Goal: Task Accomplishment & Management: Complete application form

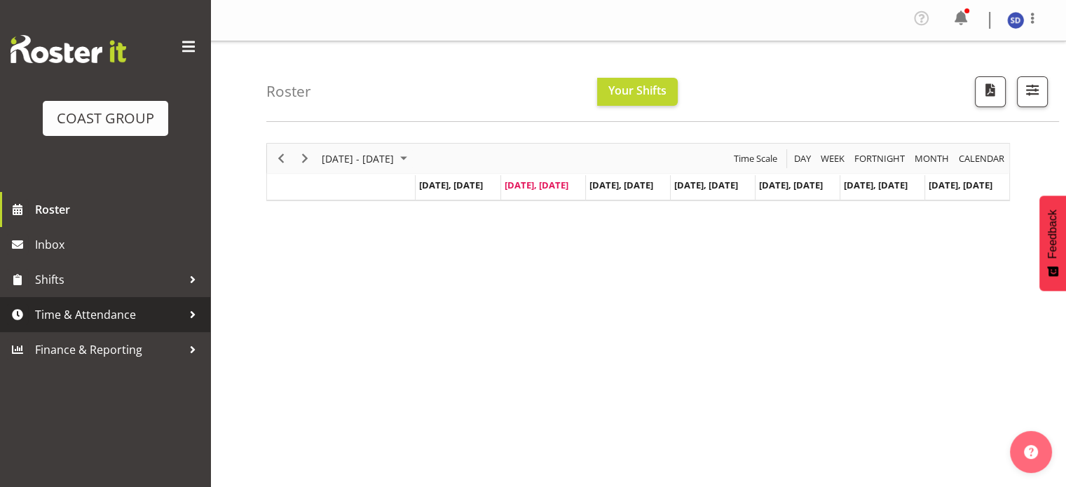
click at [58, 311] on span "Time & Attendance" at bounding box center [108, 314] width 147 height 21
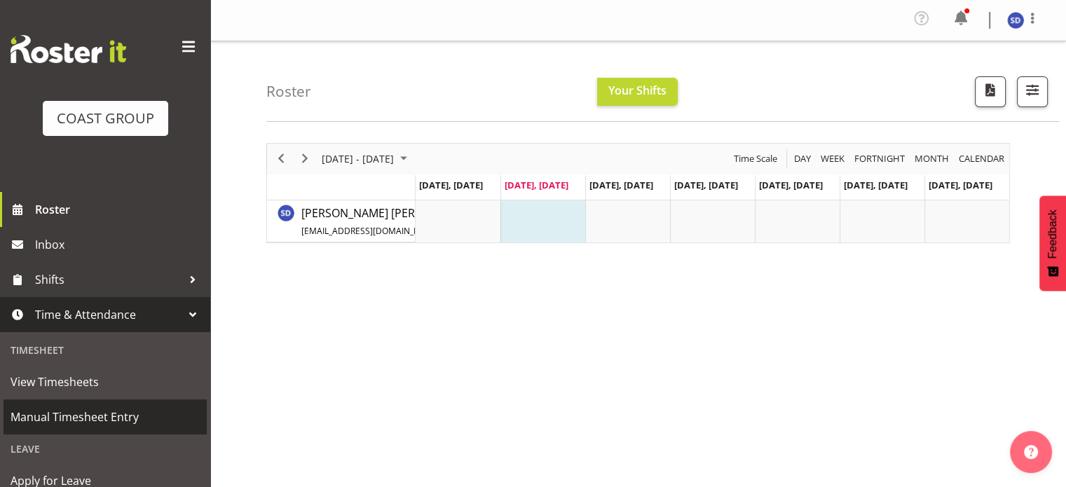
click at [47, 410] on span "Manual Timesheet Entry" at bounding box center [105, 416] width 189 height 21
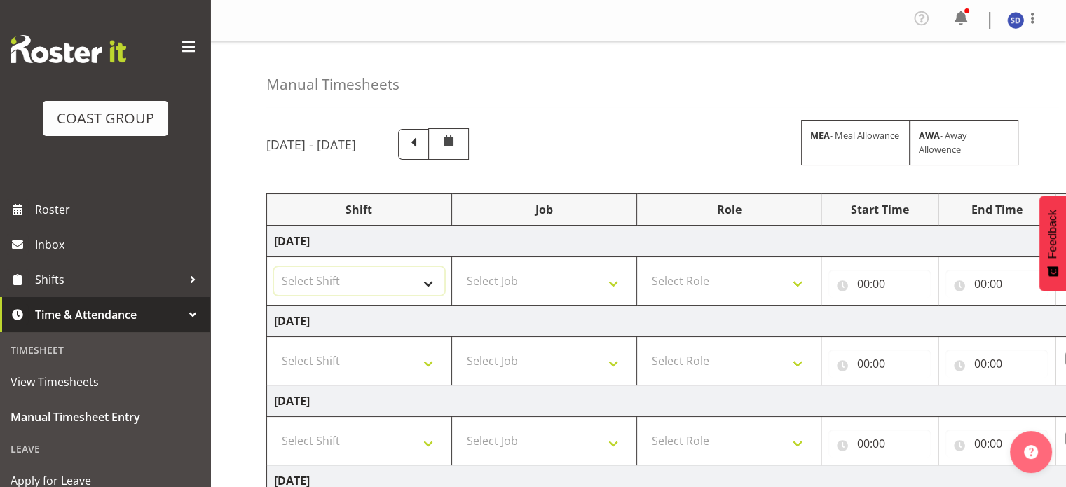
click at [426, 284] on select "Select Shift CHC SIGN ADMIN (LEAVE ALONE, DONT MAKE INACTIVE) DW CHC ARK WORK D…" at bounding box center [359, 281] width 170 height 28
select select "62216"
click at [274, 267] on select "Select Shift CHC SIGN ADMIN (LEAVE ALONE, DONT MAKE INACTIVE) DW CHC ARK WORK D…" at bounding box center [359, 281] width 170 height 28
click at [613, 280] on select "Select Job 1 Carlton Events 1 [PERSON_NAME][GEOGRAPHIC_DATA] 1 [PERSON_NAME][GE…" at bounding box center [544, 281] width 170 height 28
select select "9477"
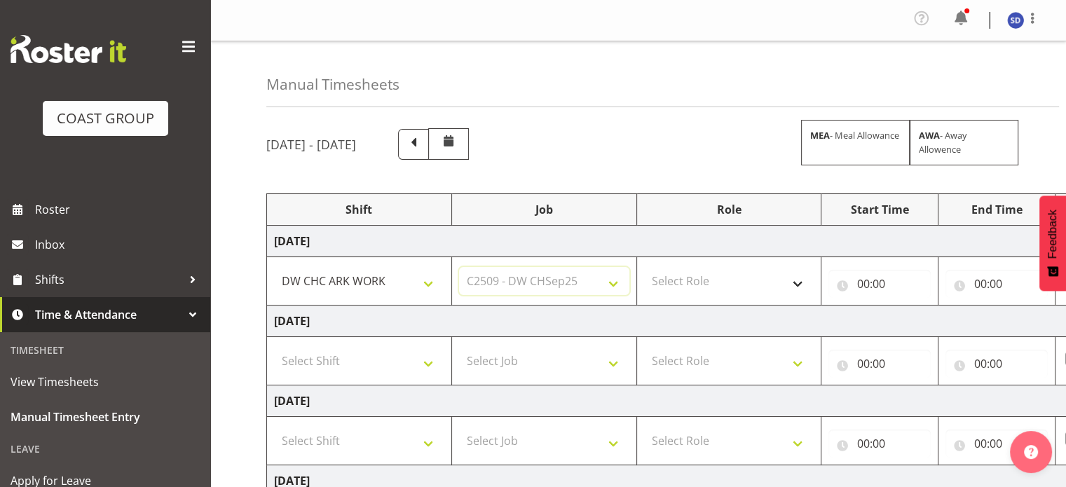
click at [459, 267] on select "Select Job 1 Carlton Events 1 [PERSON_NAME][GEOGRAPHIC_DATA] 1 [PERSON_NAME][GE…" at bounding box center [544, 281] width 170 height 28
click at [799, 287] on select "Select Role SIGNWRITER" at bounding box center [729, 281] width 170 height 28
select select "217"
click at [644, 267] on select "Select Role SIGNWRITER" at bounding box center [729, 281] width 170 height 28
click at [864, 284] on input "00:00" at bounding box center [879, 284] width 102 height 28
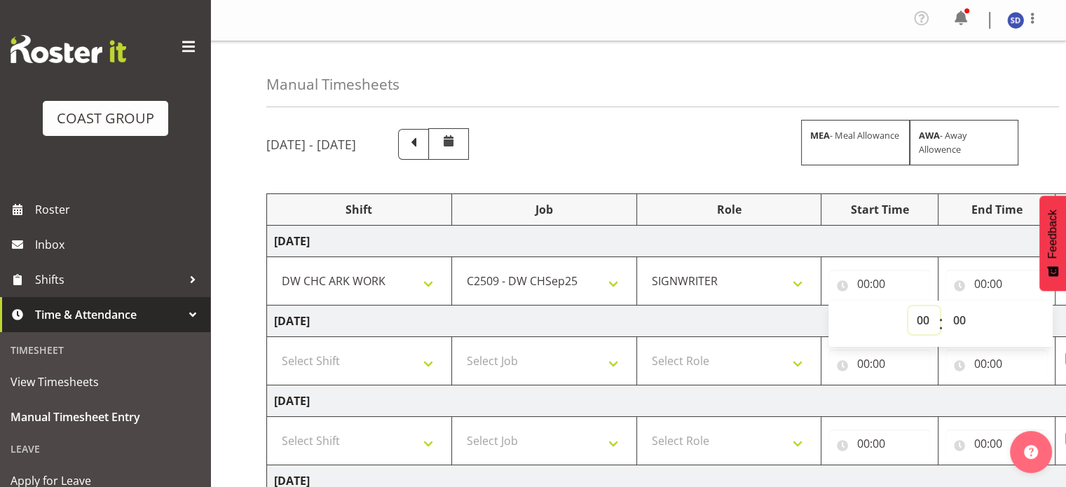
click at [917, 319] on select "00 01 02 03 04 05 06 07 08 09 10 11 12 13 14 15 16 17 18 19 20 21 22 23" at bounding box center [924, 320] width 32 height 28
select select "8"
click at [908, 306] on select "00 01 02 03 04 05 06 07 08 09 10 11 12 13 14 15 16 17 18 19 20 21 22 23" at bounding box center [924, 320] width 32 height 28
type input "08:00"
click at [978, 280] on input "00:00" at bounding box center [996, 284] width 102 height 28
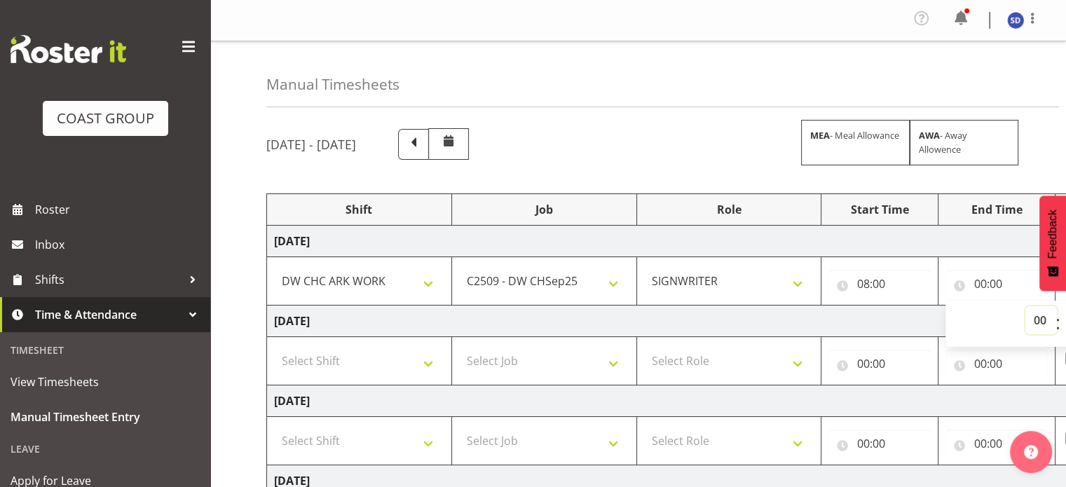
click at [1037, 320] on select "00 01 02 03 04 05 06 07 08 09 10 11 12 13 14 15 16 17 18 19 20 21 22 23" at bounding box center [1041, 320] width 32 height 28
select select "16"
click at [1025, 306] on select "00 01 02 03 04 05 06 07 08 09 10 11 12 13 14 15 16 17 18 19 20 21 22 23" at bounding box center [1041, 320] width 32 height 28
type input "16:00"
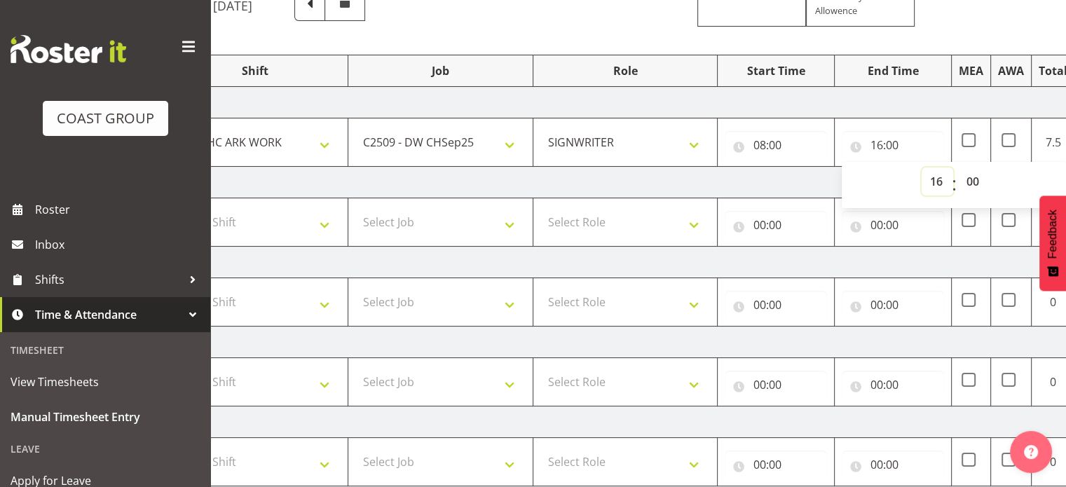
scroll to position [134, 0]
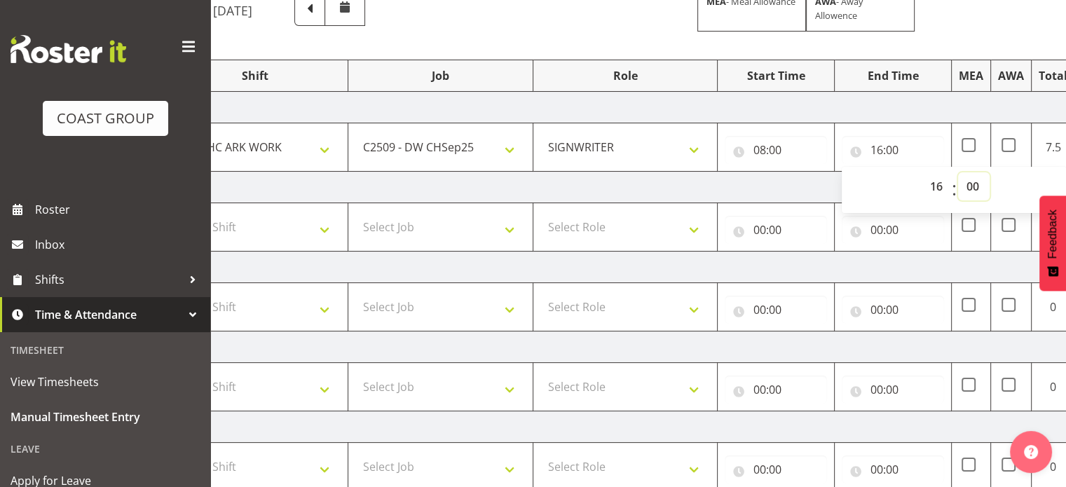
click at [972, 187] on select "00 01 02 03 04 05 06 07 08 09 10 11 12 13 14 15 16 17 18 19 20 21 22 23 24 25 2…" at bounding box center [974, 186] width 32 height 28
select select "30"
click at [958, 172] on select "00 01 02 03 04 05 06 07 08 09 10 11 12 13 14 15 16 17 18 19 20 21 22 23 24 25 2…" at bounding box center [974, 186] width 32 height 28
type input "16:30"
click at [325, 225] on select "Select Shift CHC SIGN ADMIN (LEAVE ALONE, DONT MAKE INACTIVE) DW CHC ARK WORK D…" at bounding box center [255, 227] width 170 height 28
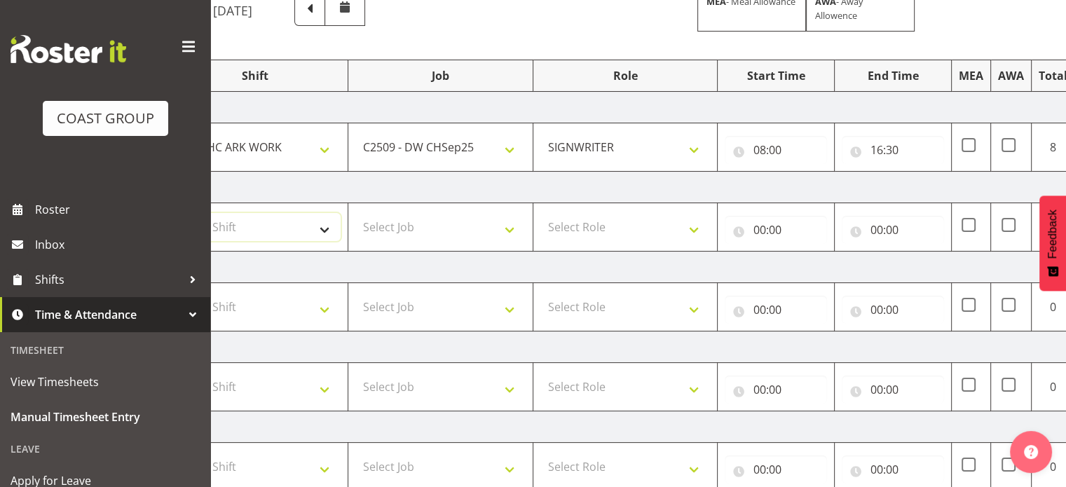
select select "62216"
click at [170, 213] on select "Select Shift CHC SIGN ADMIN (LEAVE ALONE, DONT MAKE INACTIVE) DW CHC ARK WORK D…" at bounding box center [255, 227] width 170 height 28
click at [507, 232] on select "Select Job 1 Carlton Events 1 [PERSON_NAME][GEOGRAPHIC_DATA] 1 [PERSON_NAME][GE…" at bounding box center [440, 227] width 170 height 28
select select "9477"
click at [355, 213] on select "Select Job 1 Carlton Events 1 [PERSON_NAME][GEOGRAPHIC_DATA] 1 [PERSON_NAME][GE…" at bounding box center [440, 227] width 170 height 28
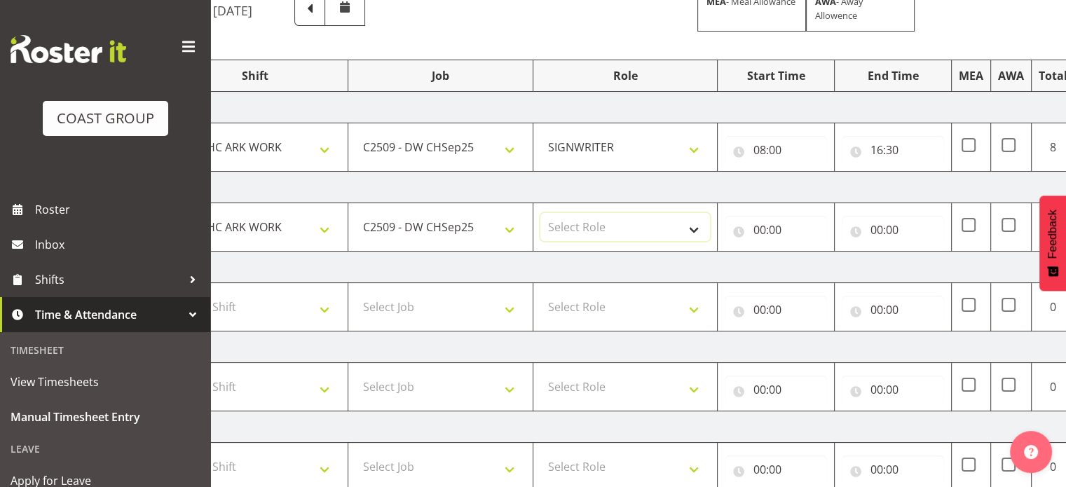
click at [696, 227] on select "Select Role SIGNWRITER" at bounding box center [625, 227] width 170 height 28
select select "217"
click at [540, 213] on select "Select Role SIGNWRITER" at bounding box center [625, 227] width 170 height 28
click at [759, 224] on input "00:00" at bounding box center [775, 230] width 102 height 28
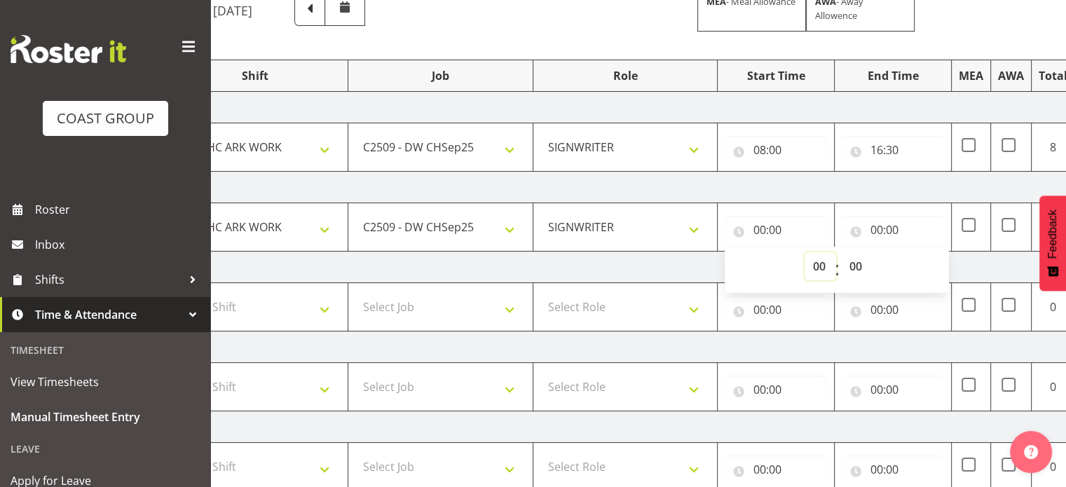
click at [815, 267] on select "00 01 02 03 04 05 06 07 08 09 10 11 12 13 14 15 16 17 18 19 20 21 22 23" at bounding box center [820, 266] width 32 height 28
select select "8"
click at [804, 252] on select "00 01 02 03 04 05 06 07 08 09 10 11 12 13 14 15 16 17 18 19 20 21 22 23" at bounding box center [820, 266] width 32 height 28
type input "08:00"
click at [876, 232] on input "00:00" at bounding box center [892, 230] width 102 height 28
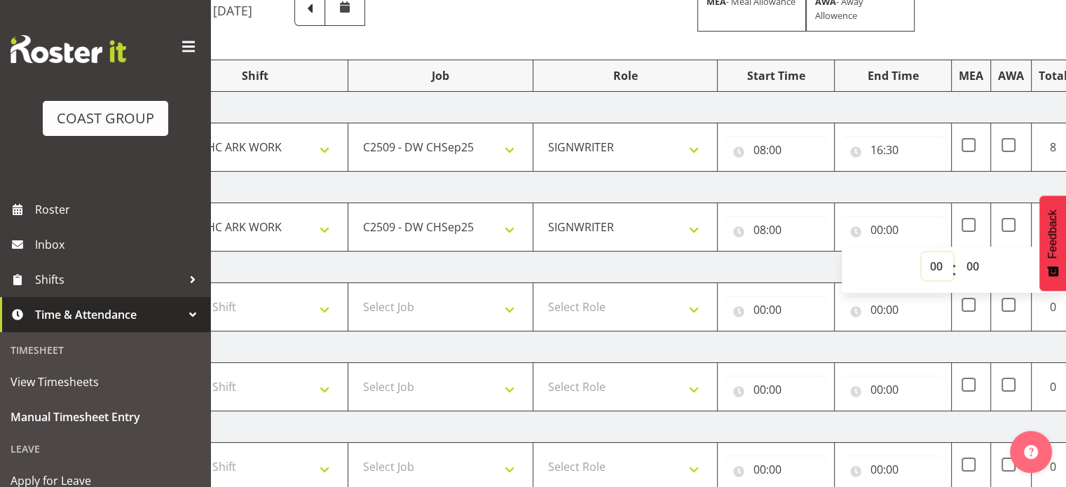
click at [933, 264] on select "00 01 02 03 04 05 06 07 08 09 10 11 12 13 14 15 16 17 18 19 20 21 22 23" at bounding box center [937, 266] width 32 height 28
select select "17"
click at [921, 252] on select "00 01 02 03 04 05 06 07 08 09 10 11 12 13 14 15 16 17 18 19 20 21 22 23" at bounding box center [937, 266] width 32 height 28
type input "17:00"
click at [322, 308] on select "Select Shift CHC SIGN ADMIN (LEAVE ALONE, DONT MAKE INACTIVE) DW CHC ARK WORK D…" at bounding box center [255, 307] width 170 height 28
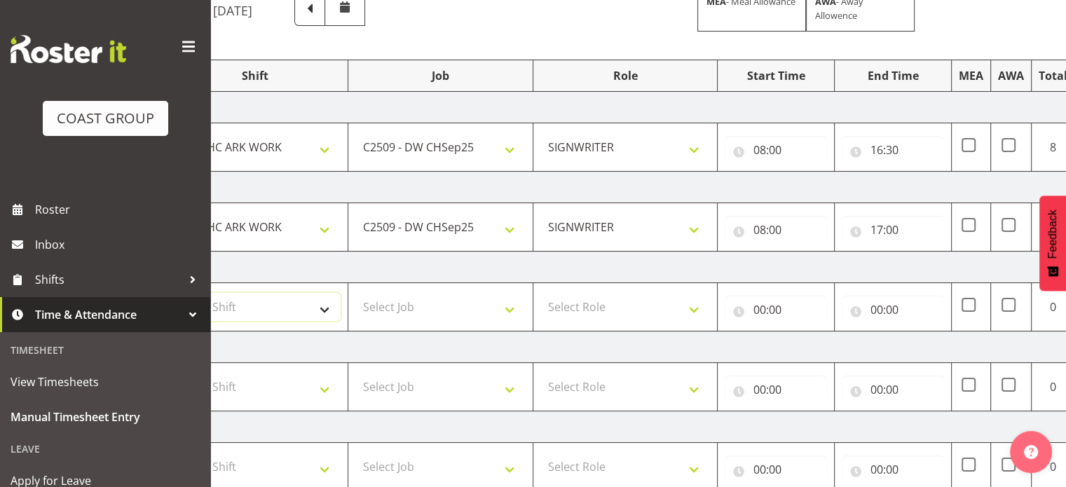
select select "62216"
click at [170, 293] on select "Select Shift CHC SIGN ADMIN (LEAVE ALONE, DONT MAKE INACTIVE) DW CHC ARK WORK D…" at bounding box center [255, 307] width 170 height 28
click at [510, 308] on select "Select Job 1 Carlton Events 1 [PERSON_NAME][GEOGRAPHIC_DATA] 1 [PERSON_NAME][GE…" at bounding box center [440, 307] width 170 height 28
select select "9477"
click at [355, 293] on select "Select Job 1 Carlton Events 1 [PERSON_NAME][GEOGRAPHIC_DATA] 1 [PERSON_NAME][GE…" at bounding box center [440, 307] width 170 height 28
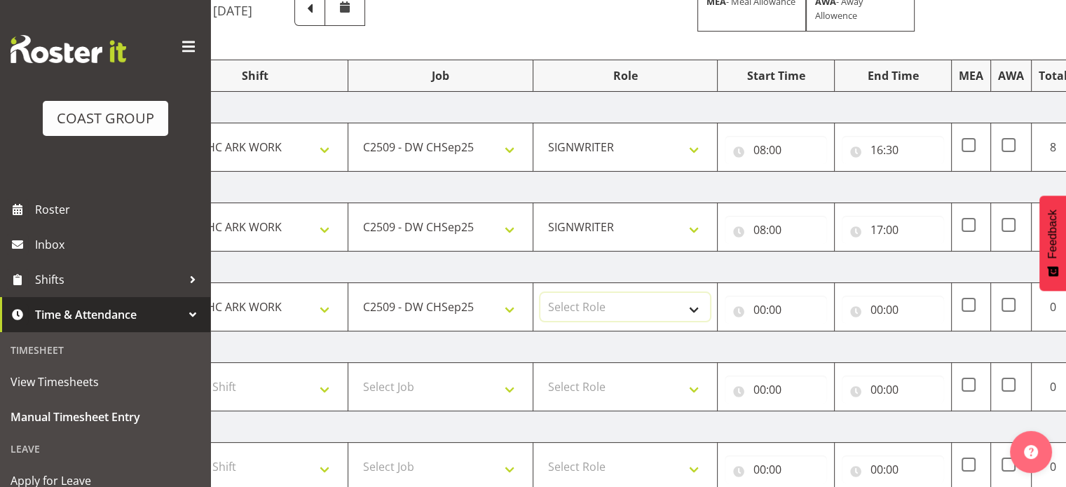
click at [693, 308] on select "Select Role SIGNWRITER" at bounding box center [625, 307] width 170 height 28
select select "217"
click at [540, 293] on select "Select Role SIGNWRITER" at bounding box center [625, 307] width 170 height 28
click at [753, 305] on input "00:00" at bounding box center [775, 310] width 102 height 28
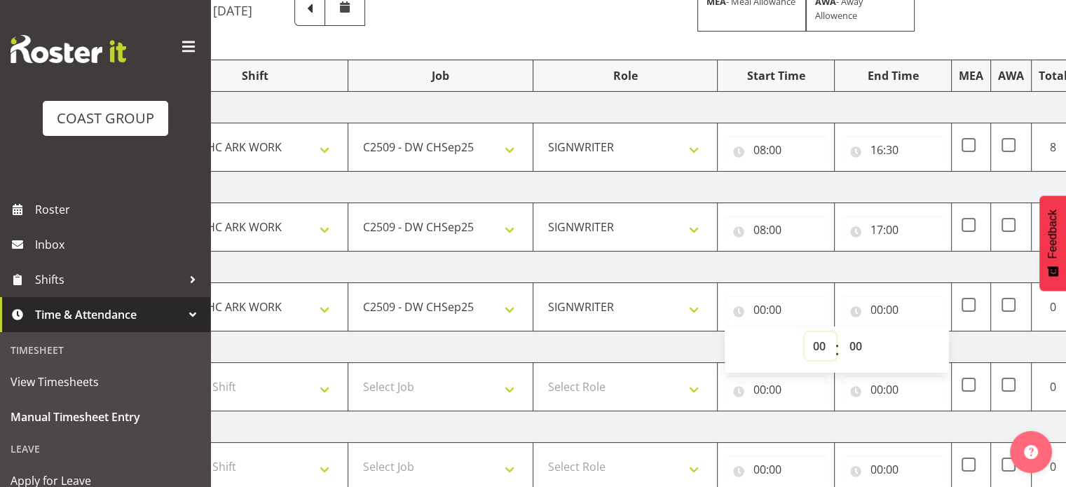
click at [820, 344] on select "00 01 02 03 04 05 06 07 08 09 10 11 12 13 14 15 16 17 18 19 20 21 22 23" at bounding box center [820, 346] width 32 height 28
select select "8"
click at [804, 332] on select "00 01 02 03 04 05 06 07 08 09 10 11 12 13 14 15 16 17 18 19 20 21 22 23" at bounding box center [820, 346] width 32 height 28
type input "08:00"
click at [878, 308] on input "00:00" at bounding box center [892, 310] width 102 height 28
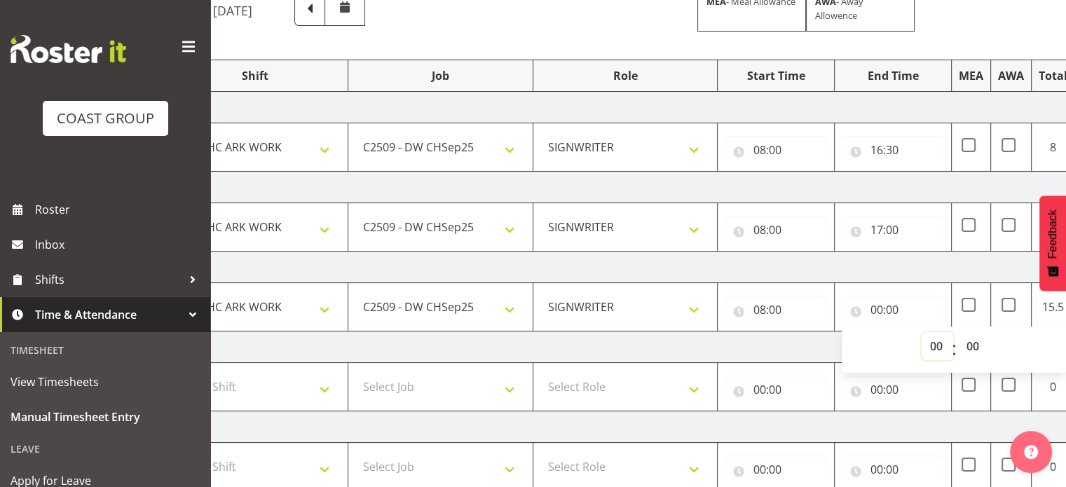
click at [936, 347] on select "00 01 02 03 04 05 06 07 08 09 10 11 12 13 14 15 16 17 18 19 20 21 22 23" at bounding box center [937, 346] width 32 height 28
select select "16"
click at [921, 332] on select "00 01 02 03 04 05 06 07 08 09 10 11 12 13 14 15 16 17 18 19 20 21 22 23" at bounding box center [937, 346] width 32 height 28
type input "16:00"
click at [972, 343] on select "00 01 02 03 04 05 06 07 08 09 10 11 12 13 14 15 16 17 18 19 20 21 22 23 24 25 2…" at bounding box center [974, 346] width 32 height 28
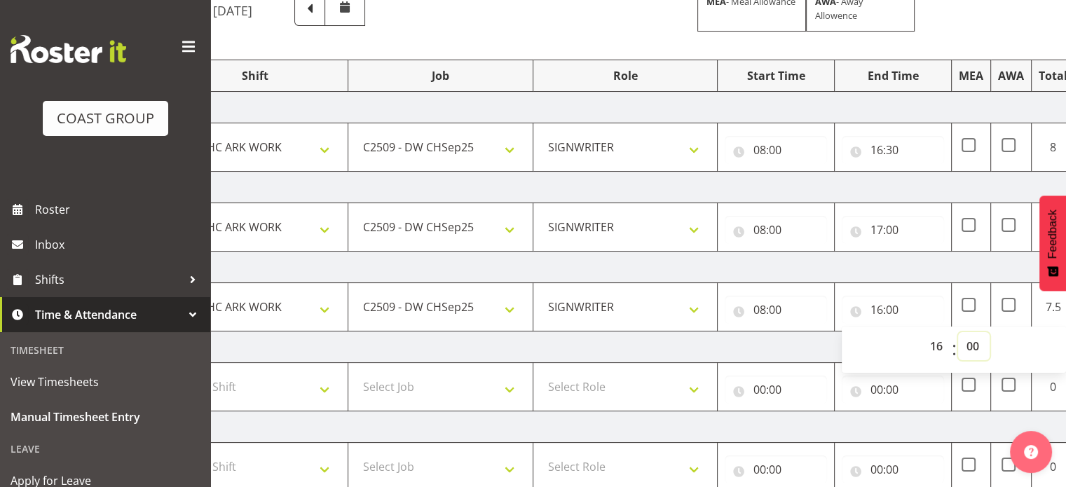
select select "30"
click at [958, 332] on select "00 01 02 03 04 05 06 07 08 09 10 11 12 13 14 15 16 17 18 19 20 21 22 23 24 25 2…" at bounding box center [974, 346] width 32 height 28
type input "16:30"
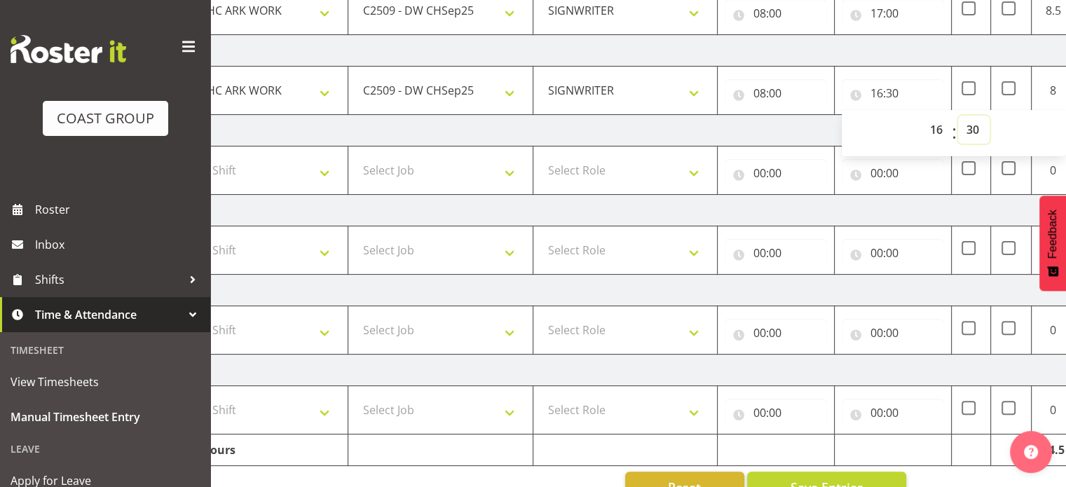
scroll to position [384, 0]
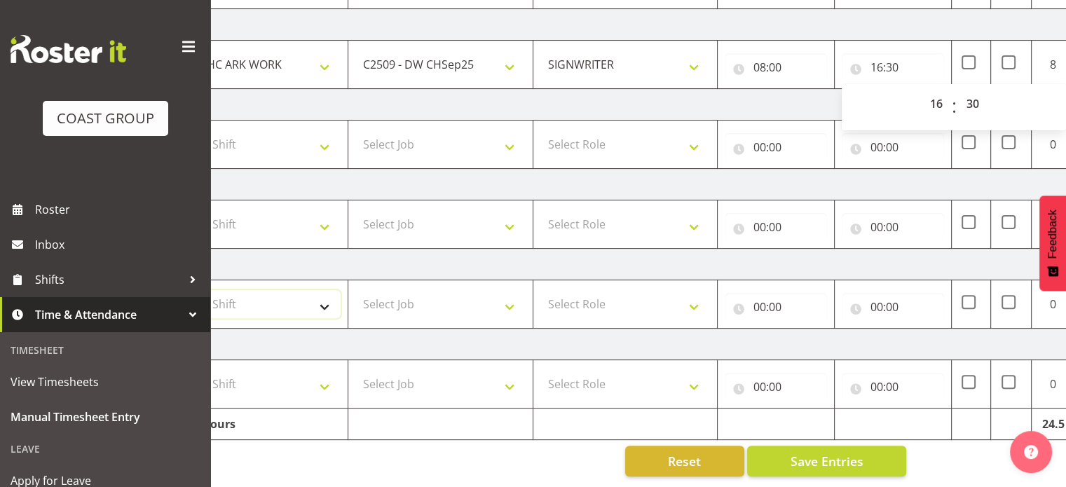
click at [320, 293] on select "Select Shift CHC SIGN ADMIN (LEAVE ALONE, DONT MAKE INACTIVE) DW CHC ARK WORK D…" at bounding box center [255, 304] width 170 height 28
select select "62216"
click at [170, 290] on select "Select Shift CHC SIGN ADMIN (LEAVE ALONE, DONT MAKE INACTIVE) DW CHC ARK WORK D…" at bounding box center [255, 304] width 170 height 28
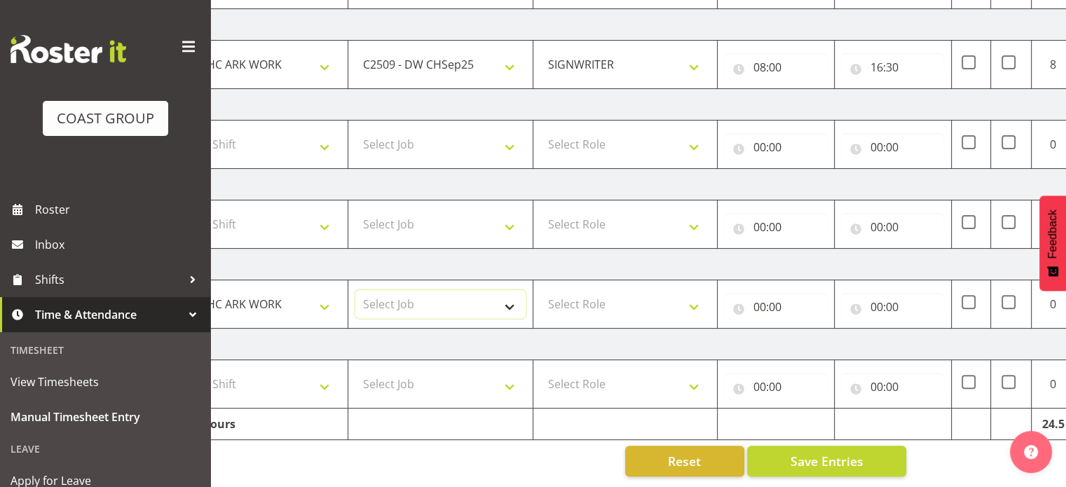
click at [509, 293] on select "Select Job 1 Carlton Events 1 [PERSON_NAME][GEOGRAPHIC_DATA] 1 [PERSON_NAME][GE…" at bounding box center [440, 304] width 170 height 28
select select "9477"
click at [355, 290] on select "Select Job 1 Carlton Events 1 [PERSON_NAME][GEOGRAPHIC_DATA] 1 [PERSON_NAME][GE…" at bounding box center [440, 304] width 170 height 28
click at [696, 293] on select "Select Role SIGNWRITER" at bounding box center [625, 304] width 170 height 28
select select "217"
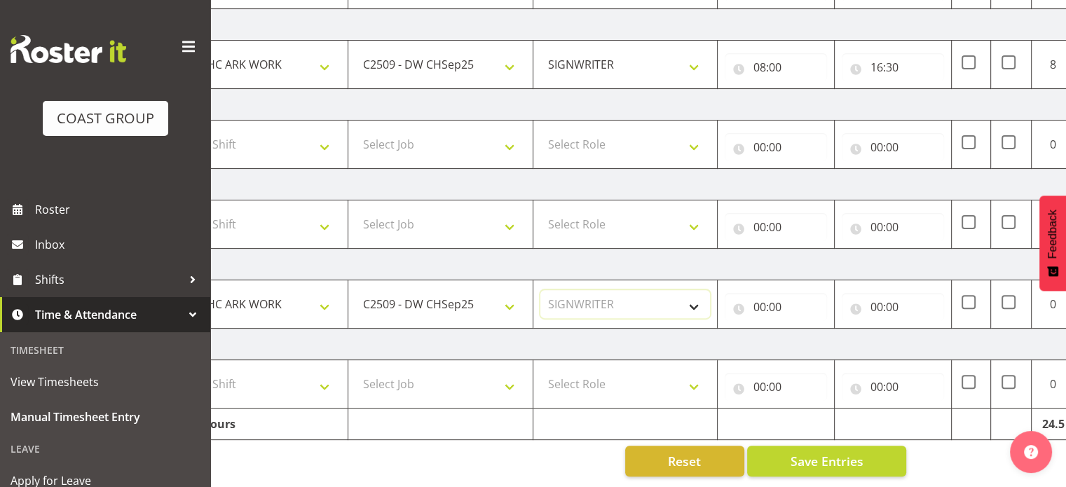
click at [540, 290] on select "Select Role SIGNWRITER" at bounding box center [625, 304] width 170 height 28
click at [754, 298] on input "00:00" at bounding box center [775, 307] width 102 height 28
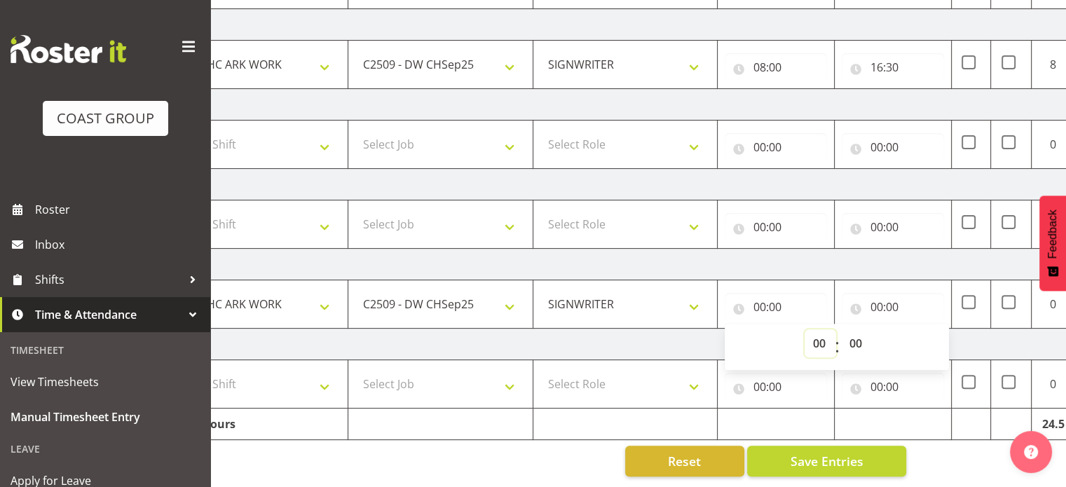
click at [816, 333] on select "00 01 02 03 04 05 06 07 08 09 10 11 12 13 14 15 16 17 18 19 20 21 22 23" at bounding box center [820, 343] width 32 height 28
select select "8"
click at [804, 329] on select "00 01 02 03 04 05 06 07 08 09 10 11 12 13 14 15 16 17 18 19 20 21 22 23" at bounding box center [820, 343] width 32 height 28
type input "08:00"
click at [876, 293] on input "00:00" at bounding box center [892, 307] width 102 height 28
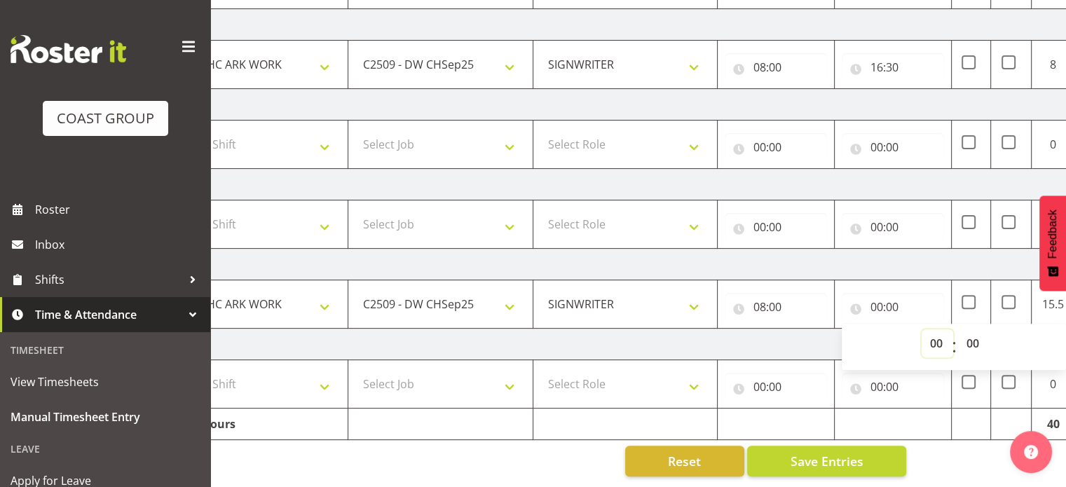
click at [933, 329] on select "00 01 02 03 04 05 06 07 08 09 10 11 12 13 14 15 16 17 18 19 20 21 22 23" at bounding box center [937, 343] width 32 height 28
select select "16"
click at [921, 329] on select "00 01 02 03 04 05 06 07 08 09 10 11 12 13 14 15 16 17 18 19 20 21 22 23" at bounding box center [937, 343] width 32 height 28
type input "16:00"
click at [975, 329] on select "00 01 02 03 04 05 06 07 08 09 10 11 12 13 14 15 16 17 18 19 20 21 22 23 24 25 2…" at bounding box center [974, 343] width 32 height 28
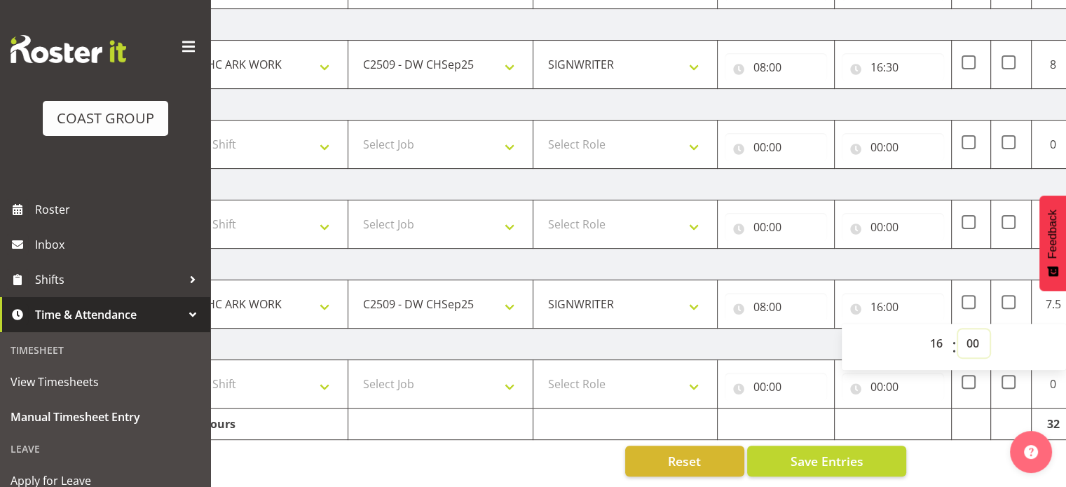
select select "30"
click at [958, 329] on select "00 01 02 03 04 05 06 07 08 09 10 11 12 13 14 15 16 17 18 19 20 21 22 23 24 25 2…" at bounding box center [974, 343] width 32 height 28
type input "16:30"
click at [322, 378] on select "Select Shift CHC SIGN ADMIN (LEAVE ALONE, DONT MAKE INACTIVE) DW CHC ARK WORK D…" at bounding box center [255, 384] width 170 height 28
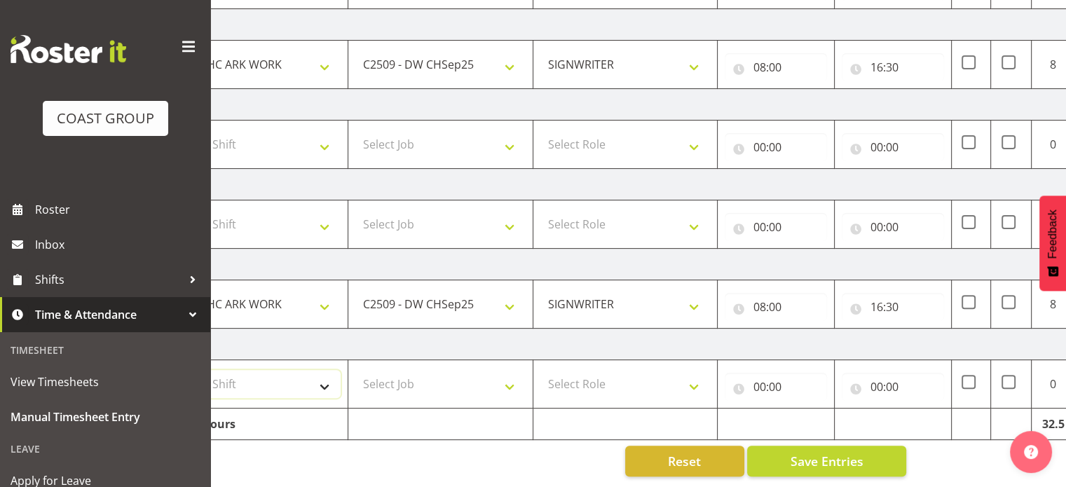
select select "62216"
click at [170, 370] on select "Select Shift CHC SIGN ADMIN (LEAVE ALONE, DONT MAKE INACTIVE) DW CHC ARK WORK D…" at bounding box center [255, 384] width 170 height 28
click at [508, 375] on select "Select Job 1 Carlton Events 1 [PERSON_NAME][GEOGRAPHIC_DATA] 1 [PERSON_NAME][GE…" at bounding box center [440, 384] width 170 height 28
select select "9477"
click at [355, 370] on select "Select Job 1 Carlton Events 1 [PERSON_NAME][GEOGRAPHIC_DATA] 1 [PERSON_NAME][GE…" at bounding box center [440, 384] width 170 height 28
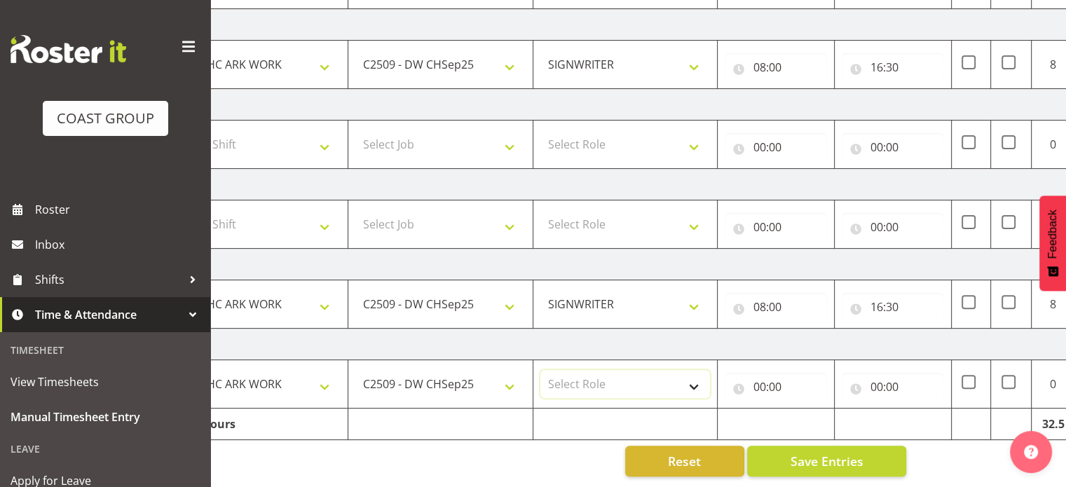
click at [698, 377] on select "Select Role SIGNWRITER" at bounding box center [625, 384] width 170 height 28
click at [692, 375] on select "Select Role SIGNWRITER" at bounding box center [625, 384] width 170 height 28
select select "217"
click at [540, 370] on select "Select Role SIGNWRITER" at bounding box center [625, 384] width 170 height 28
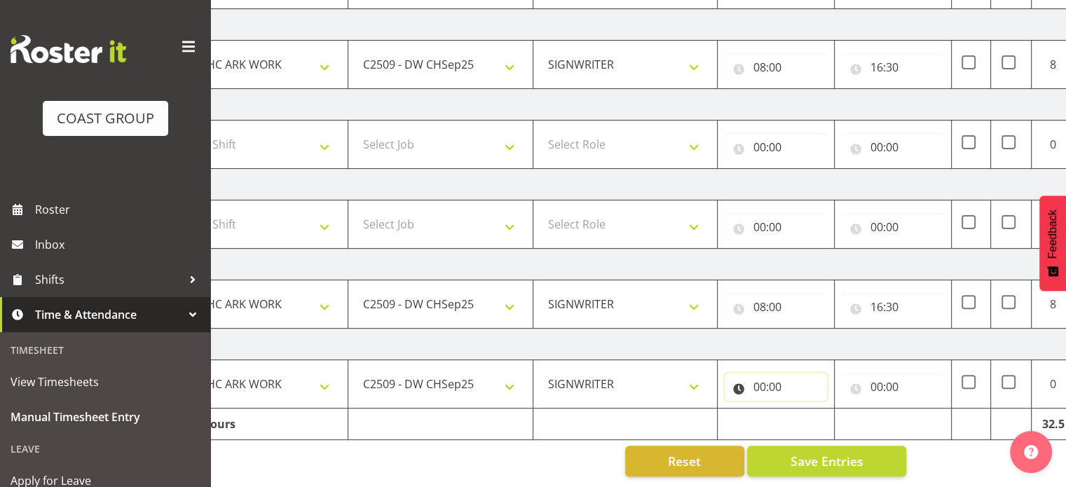
click at [758, 373] on input "00:00" at bounding box center [775, 387] width 102 height 28
click at [820, 410] on select "00 01 02 03 04 05 06 07 08 09 10 11 12 13 14 15 16 17 18 19 20 21 22 23" at bounding box center [820, 423] width 32 height 28
select select "8"
click at [804, 409] on select "00 01 02 03 04 05 06 07 08 09 10 11 12 13 14 15 16 17 18 19 20 21 22 23" at bounding box center [820, 423] width 32 height 28
type input "08:00"
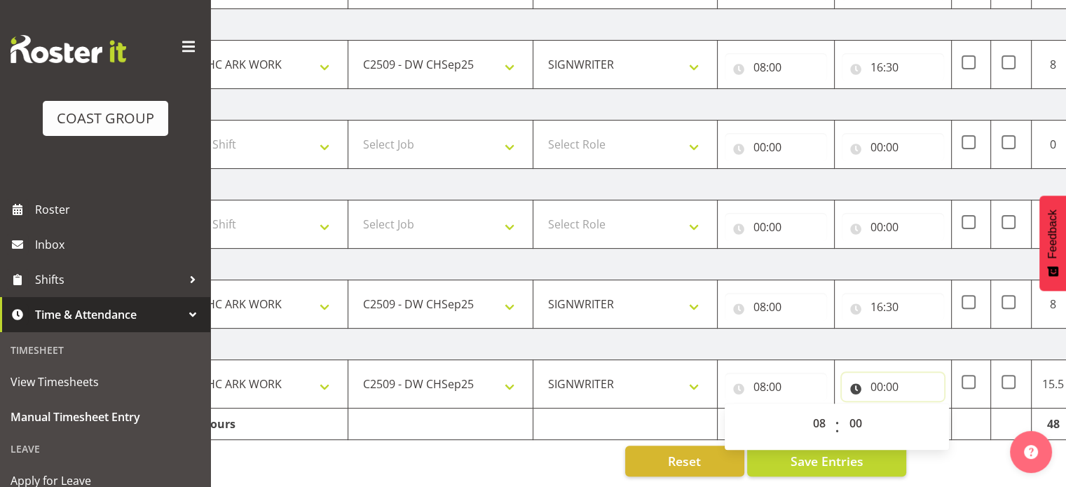
click at [879, 375] on input "00:00" at bounding box center [892, 387] width 102 height 28
click at [938, 409] on select "00 01 02 03 04 05 06 07 08 09 10 11 12 13 14 15 16 17 18 19 20 21 22 23" at bounding box center [937, 423] width 32 height 28
select select "16"
click at [921, 409] on select "00 01 02 03 04 05 06 07 08 09 10 11 12 13 14 15 16 17 18 19 20 21 22 23" at bounding box center [937, 423] width 32 height 28
type input "16:00"
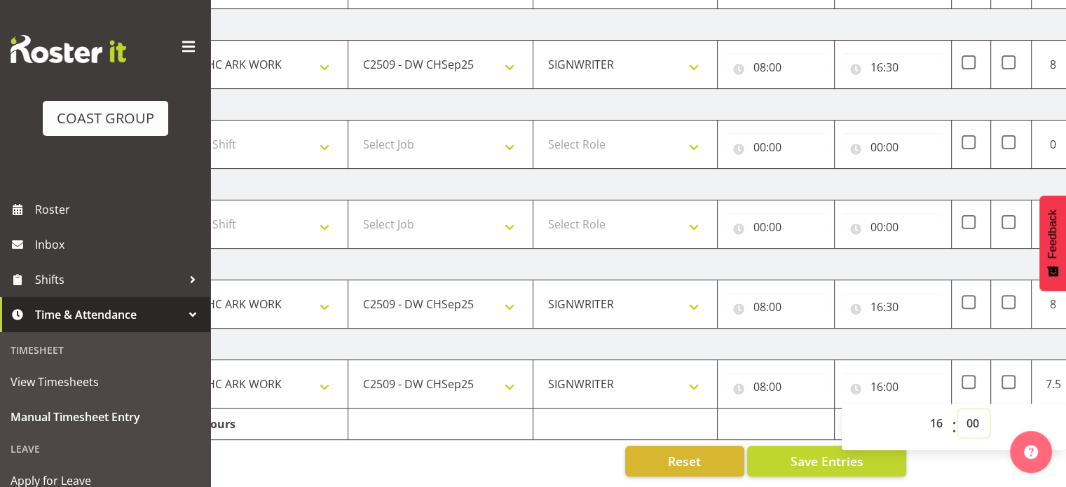
click at [970, 409] on select "00 01 02 03 04 05 06 07 08 09 10 11 12 13 14 15 16 17 18 19 20 21 22 23 24 25 2…" at bounding box center [974, 423] width 32 height 28
select select "30"
click at [958, 409] on select "00 01 02 03 04 05 06 07 08 09 10 11 12 13 14 15 16 17 18 19 20 21 22 23 24 25 2…" at bounding box center [974, 423] width 32 height 28
type input "16:30"
click at [953, 462] on div "[DATE] - [DATE] MEA - Meal Allowance AWA - Away Allowence Shift Job Role Start …" at bounding box center [562, 113] width 799 height 745
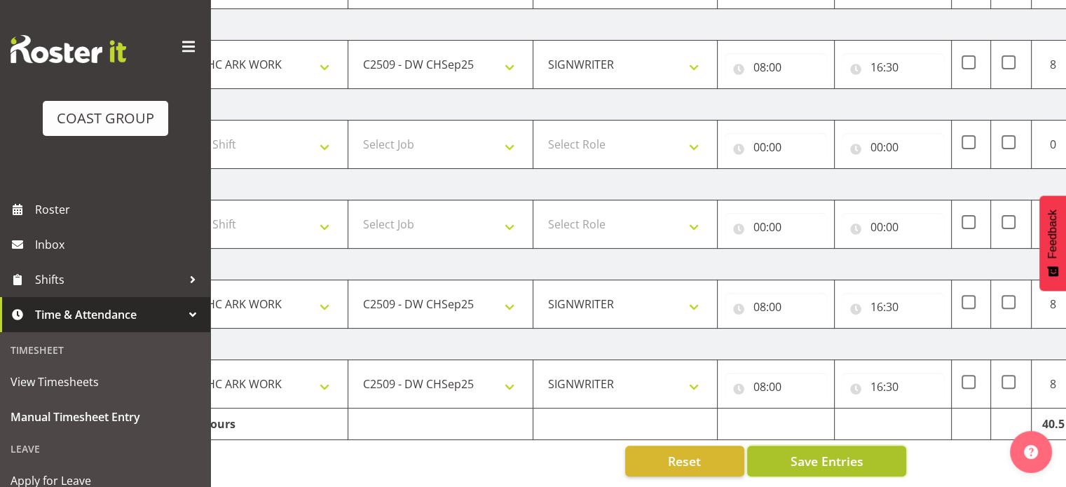
click at [827, 452] on span "Save Entries" at bounding box center [826, 461] width 73 height 18
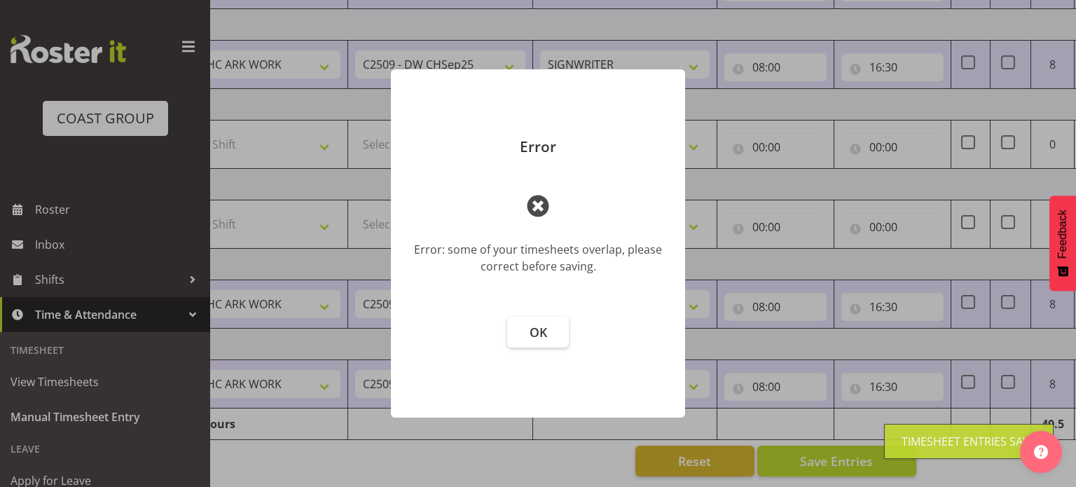
click at [611, 445] on div "Error Error: some of your timesheets overlap, please correct before saving. OK" at bounding box center [538, 243] width 322 height 418
click at [542, 327] on span "OK" at bounding box center [539, 332] width 18 height 17
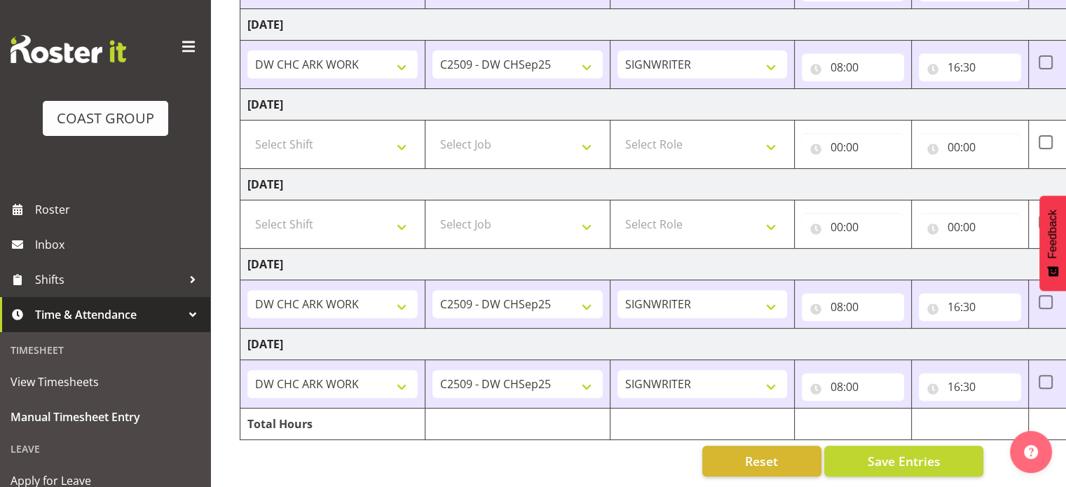
scroll to position [0, 0]
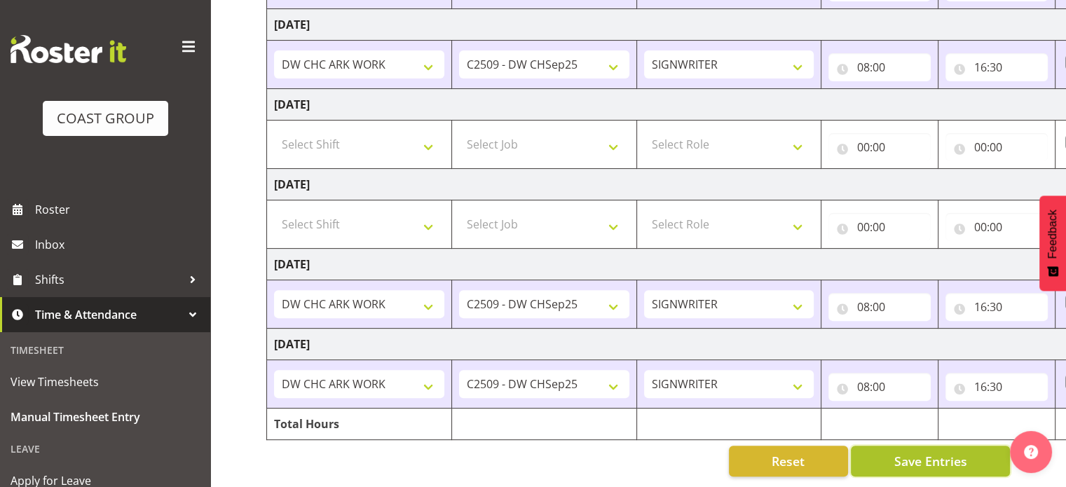
click at [942, 452] on span "Save Entries" at bounding box center [929, 461] width 73 height 18
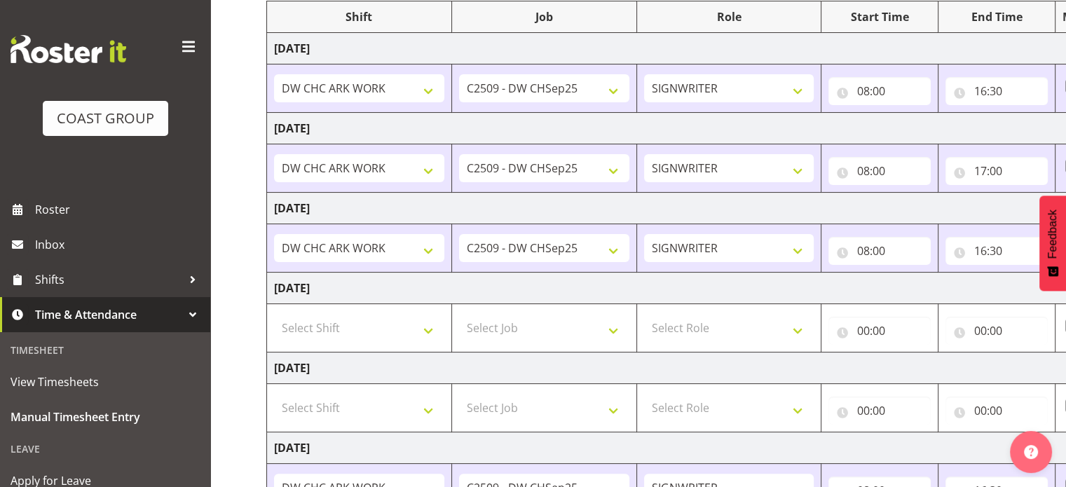
scroll to position [384, 0]
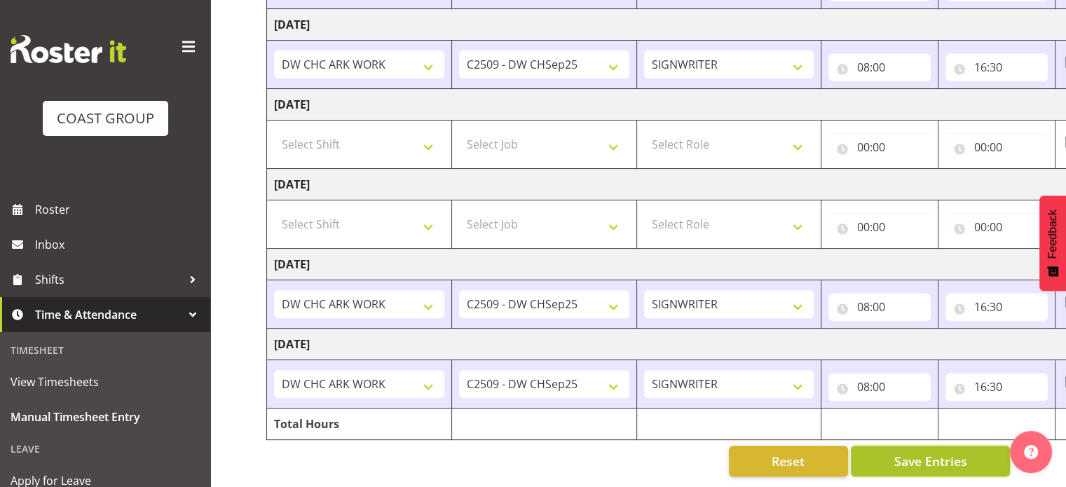
click at [926, 452] on span "Save Entries" at bounding box center [929, 461] width 73 height 18
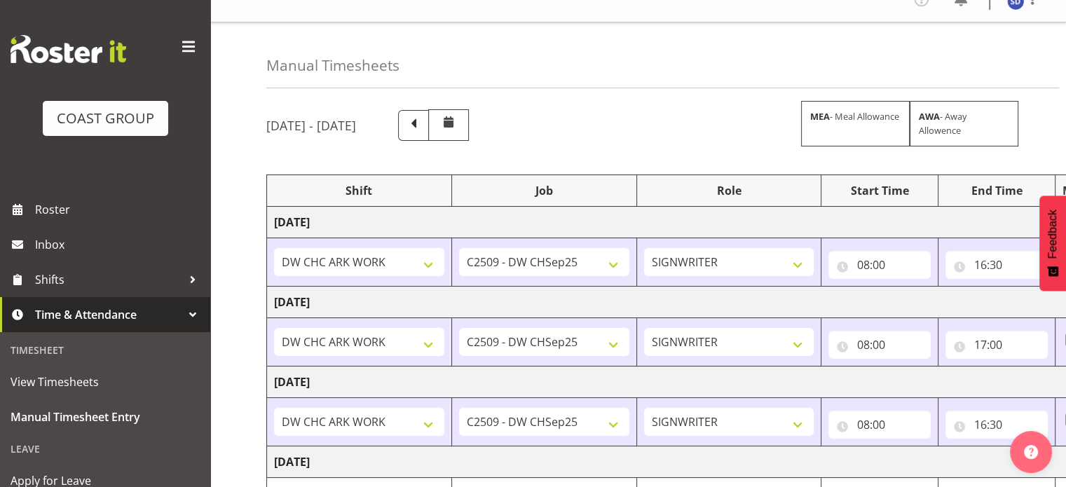
scroll to position [0, 0]
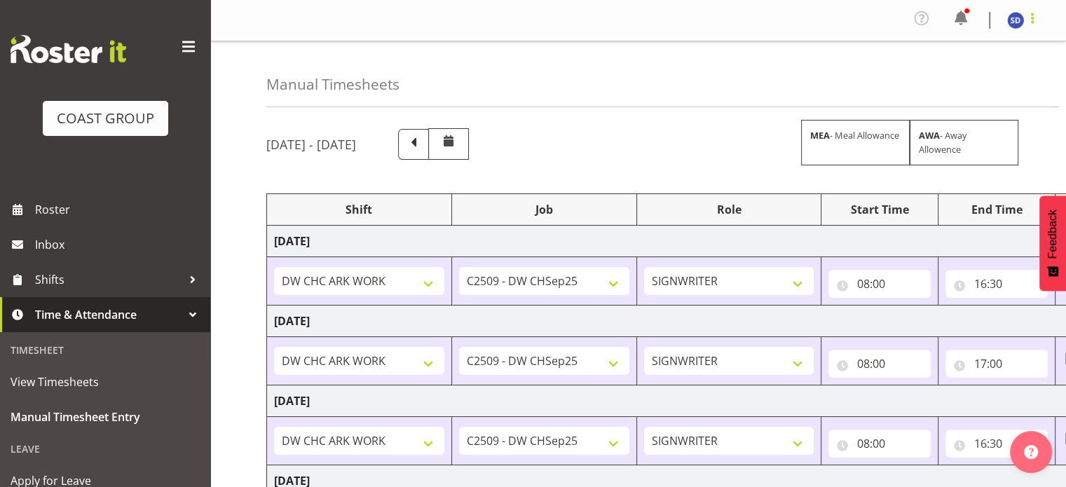
click at [1031, 18] on span at bounding box center [1031, 18] width 17 height 17
click at [958, 78] on link "Log Out" at bounding box center [973, 76] width 135 height 25
